Goal: Complete application form: Complete application form

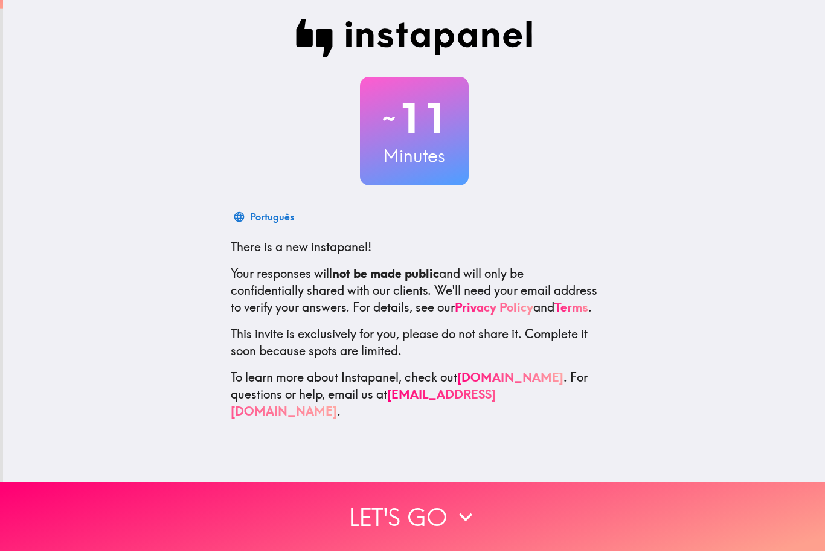
click at [473, 522] on icon "button" at bounding box center [465, 517] width 27 height 27
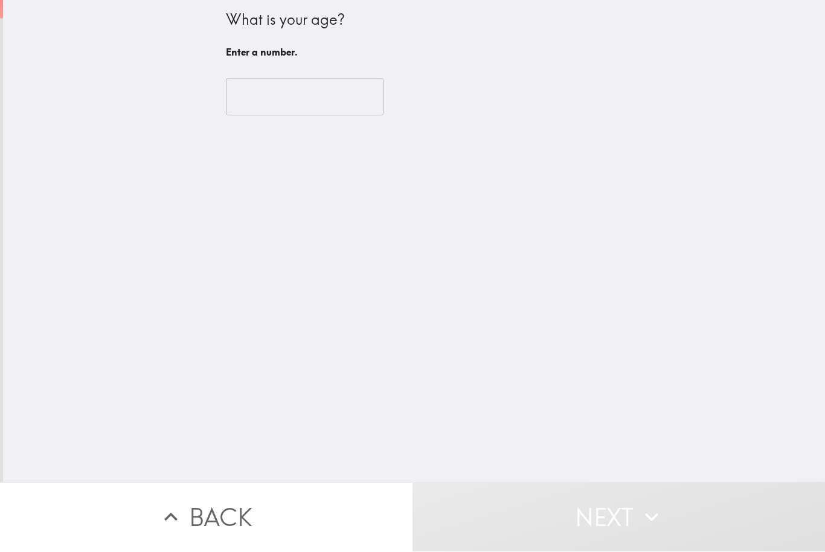
click at [262, 99] on input "number" at bounding box center [305, 97] width 158 height 37
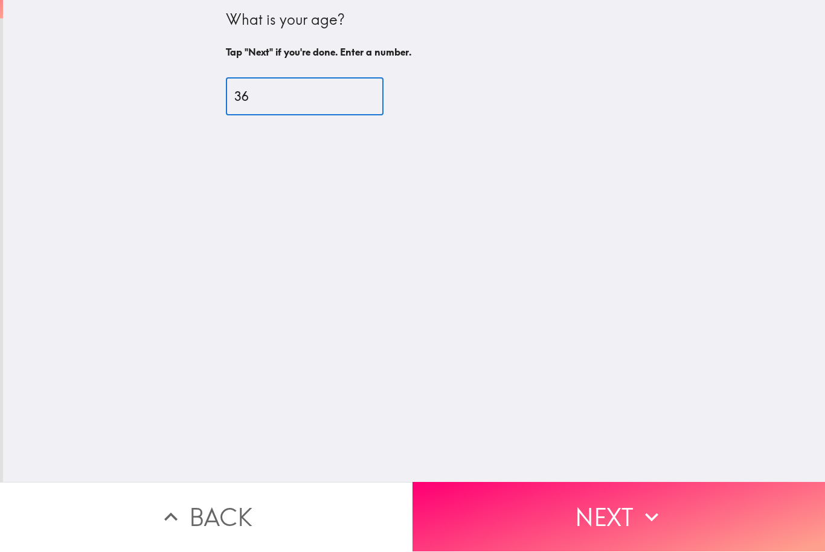
type input "36"
click at [624, 530] on button "Next" at bounding box center [618, 517] width 412 height 69
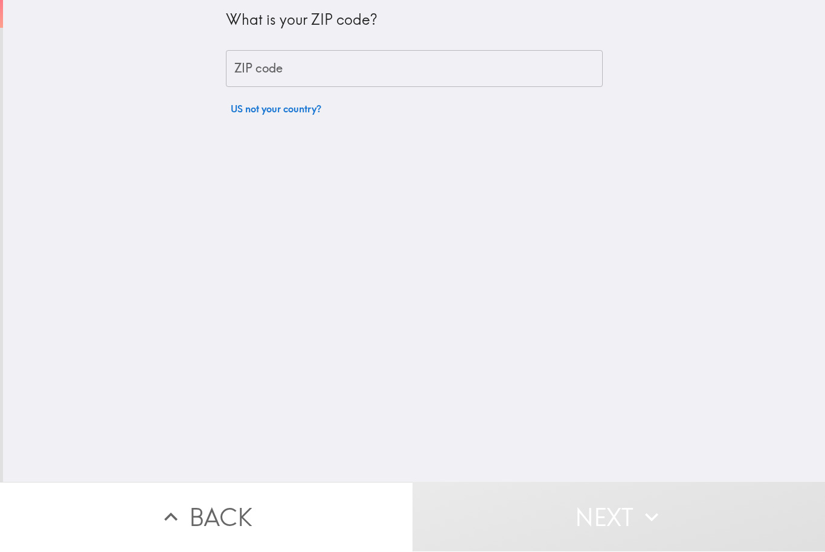
click at [258, 74] on div "ZIP code ZIP code" at bounding box center [414, 69] width 377 height 37
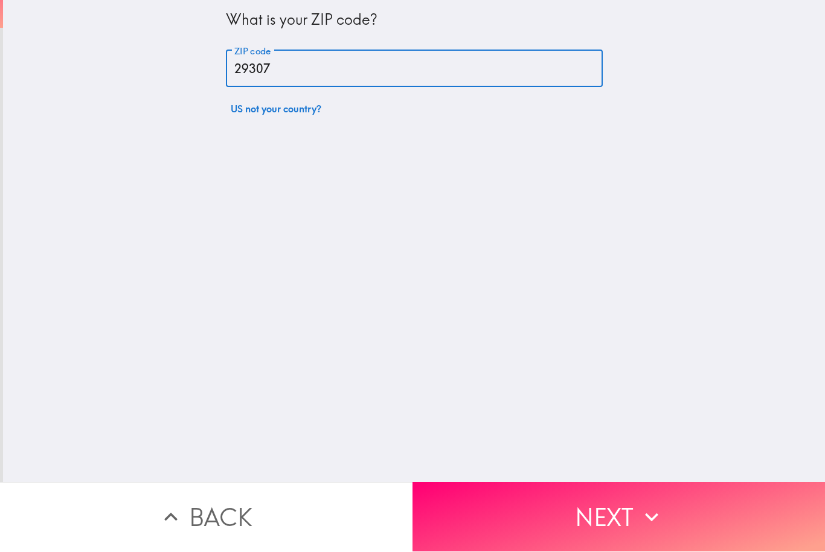
type input "29307"
click at [639, 531] on button "Next" at bounding box center [618, 517] width 412 height 69
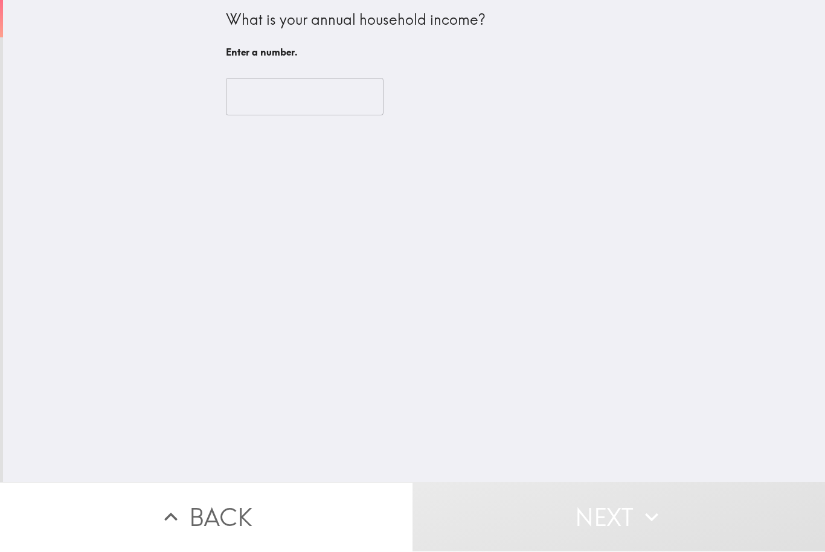
click at [255, 107] on input "number" at bounding box center [305, 97] width 158 height 37
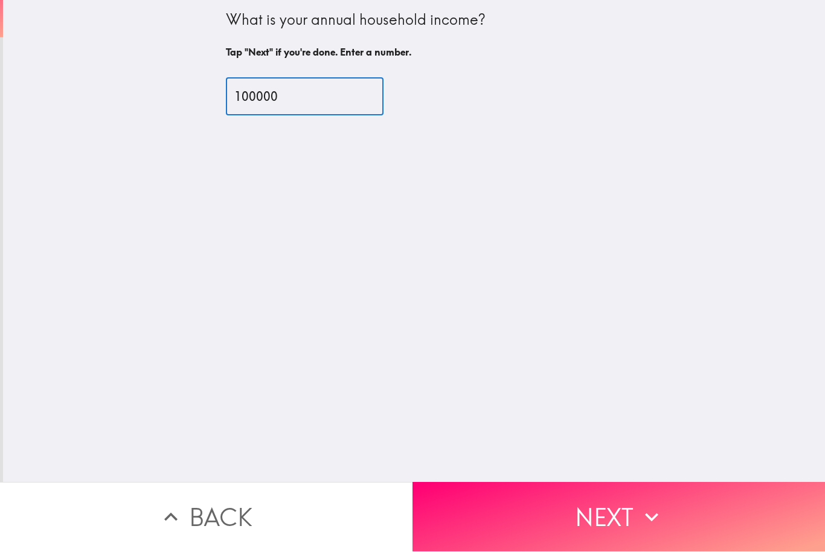
type input "100000"
click at [640, 518] on icon "button" at bounding box center [651, 517] width 27 height 27
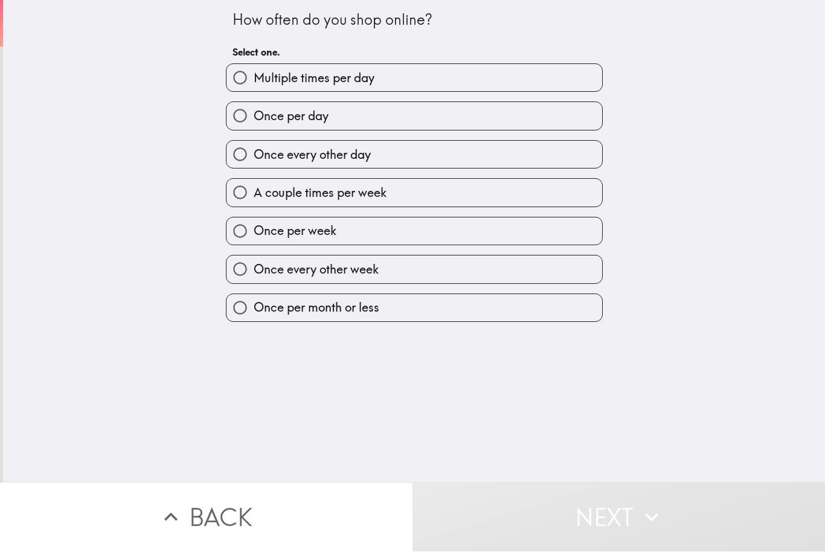
click at [239, 159] on input "Once every other day" at bounding box center [239, 154] width 27 height 27
radio input "true"
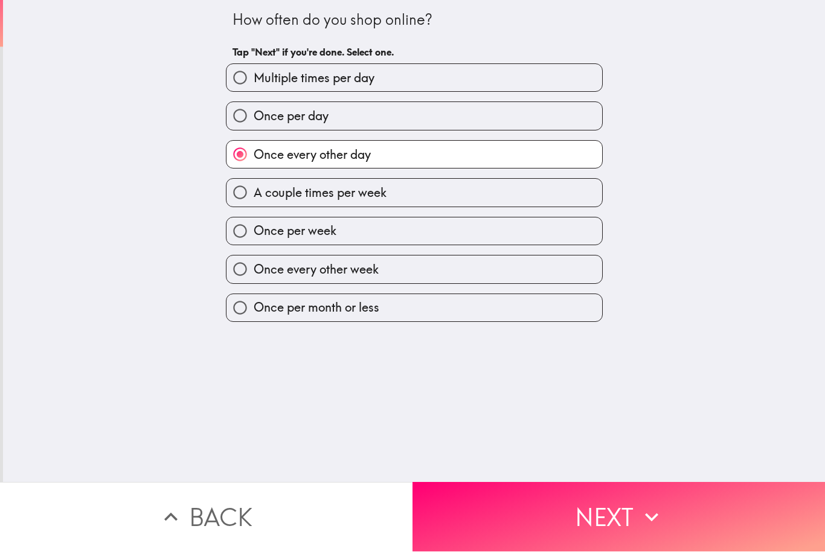
click at [611, 516] on button "Next" at bounding box center [618, 517] width 412 height 69
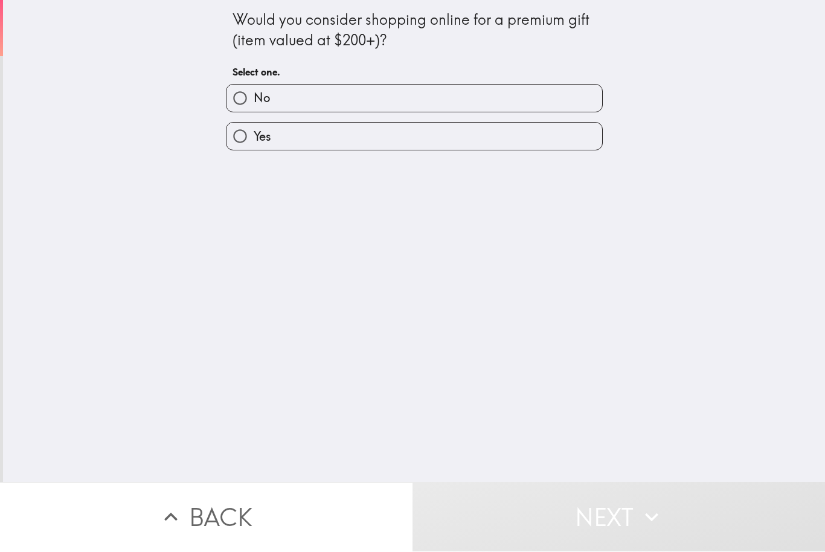
click at [245, 136] on input "Yes" at bounding box center [239, 136] width 27 height 27
radio input "true"
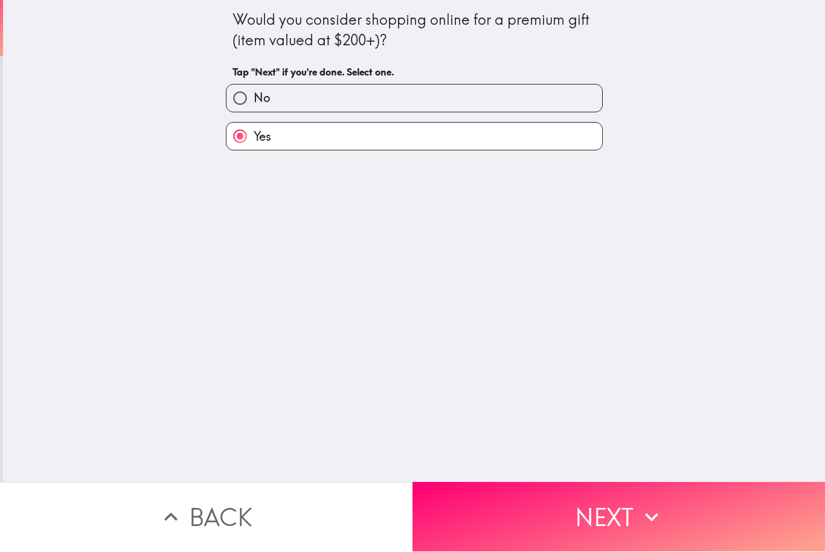
click at [575, 512] on button "Next" at bounding box center [618, 517] width 412 height 69
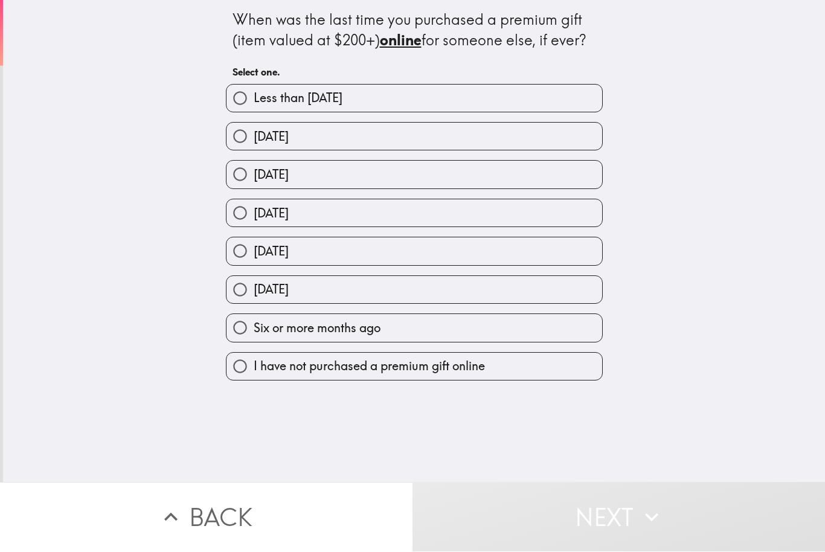
click at [245, 326] on input "Six or more months ago" at bounding box center [239, 328] width 27 height 27
radio input "true"
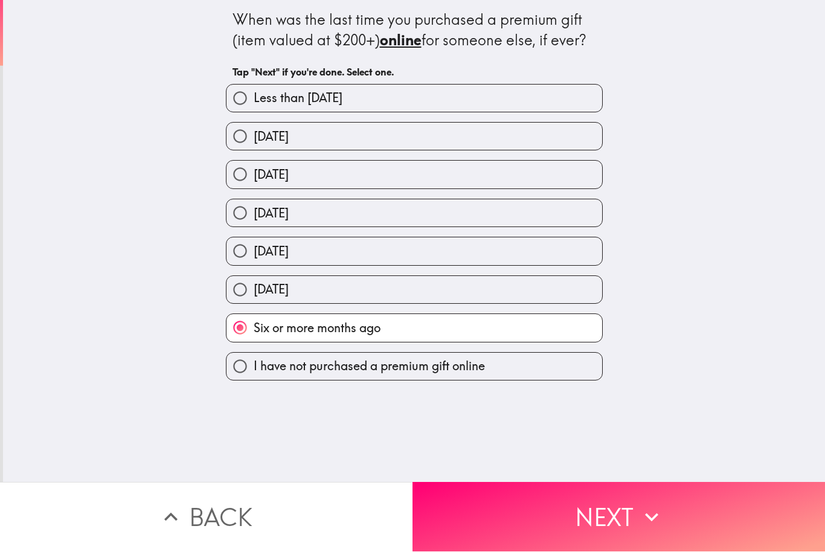
click at [616, 513] on button "Next" at bounding box center [618, 517] width 412 height 69
